Goal: Obtain resource: Download file/media

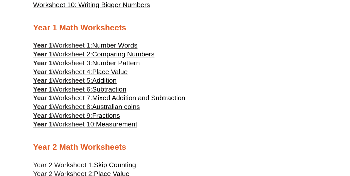
scroll to position [250, 0]
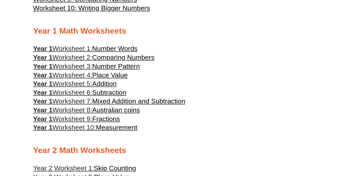
click at [112, 122] on span "Fractions" at bounding box center [106, 119] width 28 height 8
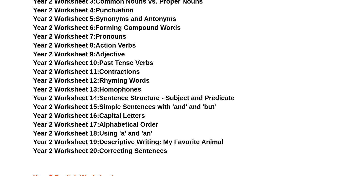
scroll to position [1259, 0]
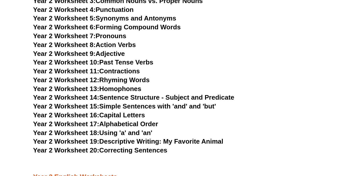
click at [174, 106] on link "Year 2 Worksheet 15: Simple Sentences with 'and' and 'but'" at bounding box center [124, 107] width 183 height 8
click at [199, 143] on link "Year 2 Worksheet 19: Descriptive Writing: My Favorite Animal" at bounding box center [128, 142] width 190 height 8
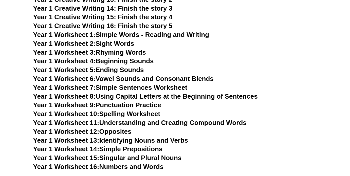
scroll to position [873, 0]
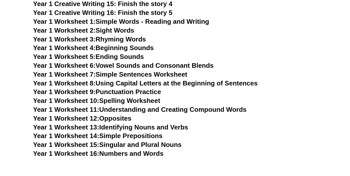
click at [150, 100] on link "Year 1 Worksheet 10: Spelling Worksheet" at bounding box center [96, 101] width 127 height 8
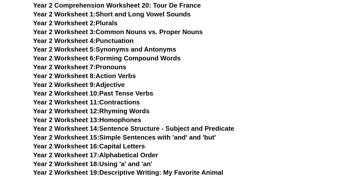
scroll to position [1227, 0]
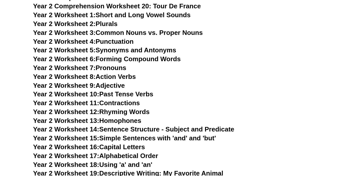
click at [135, 76] on link "Year 2 Worksheet 8: Action Verbs" at bounding box center [84, 77] width 103 height 8
